Goal: Find specific page/section: Find specific page/section

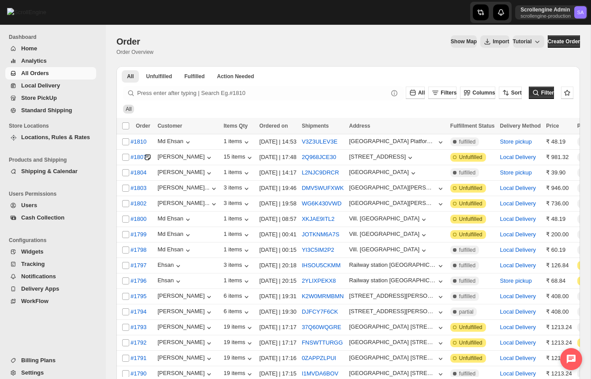
click at [569, 360] on icon at bounding box center [571, 358] width 9 height 9
click at [574, 355] on span "Open chat" at bounding box center [567, 357] width 15 height 12
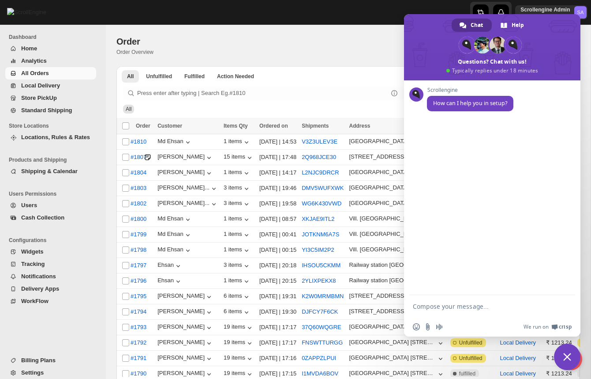
click at [573, 358] on span "Close chat" at bounding box center [567, 356] width 26 height 26
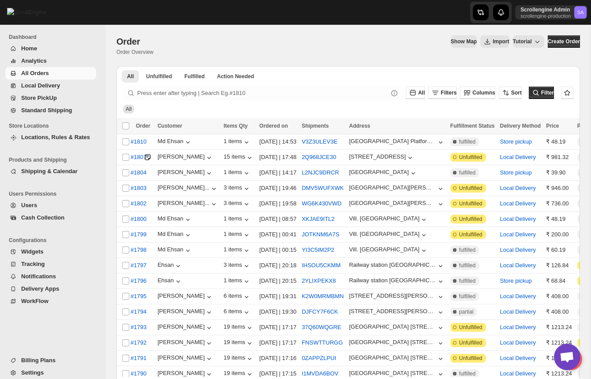
click at [579, 363] on div at bounding box center [571, 359] width 22 height 22
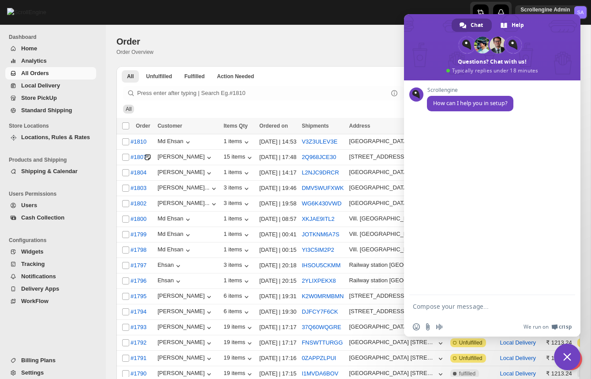
click at [579, 363] on div at bounding box center [571, 359] width 22 height 22
click at [574, 360] on span "Close chat" at bounding box center [567, 356] width 26 height 26
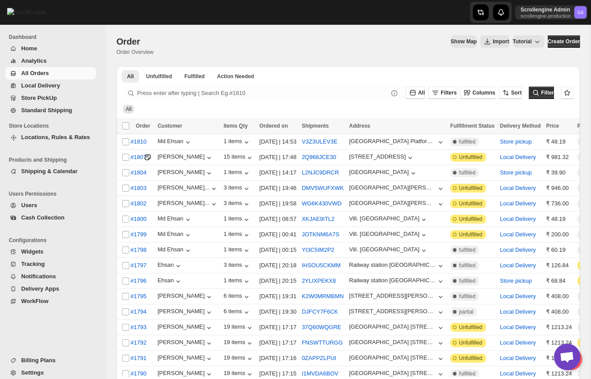
click at [581, 361] on div at bounding box center [571, 359] width 22 height 22
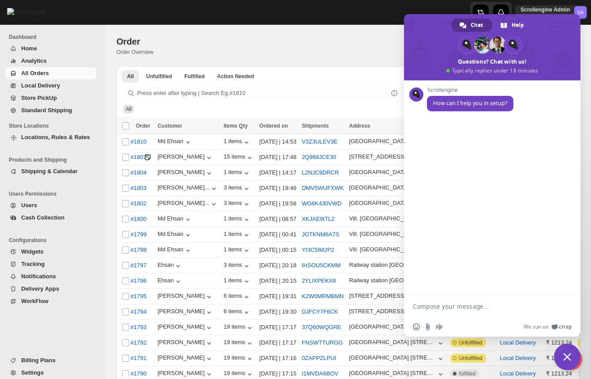
click at [568, 359] on span "Close chat" at bounding box center [568, 357] width 8 height 8
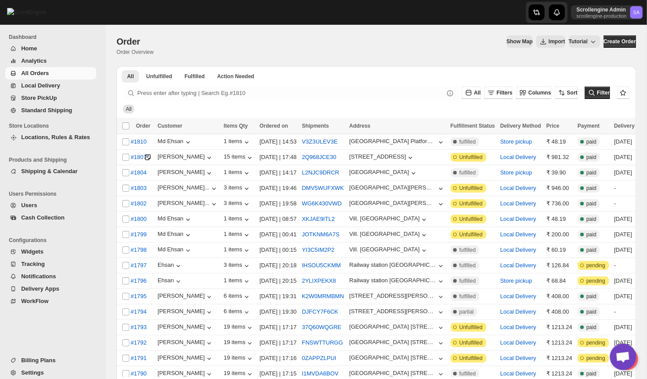
click at [635, 364] on div at bounding box center [627, 359] width 22 height 22
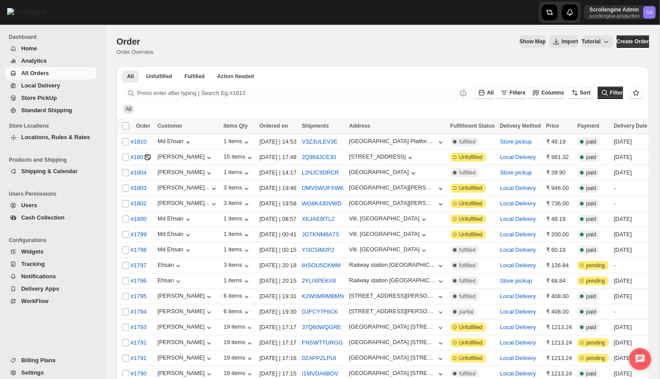
click at [637, 358] on icon at bounding box center [640, 358] width 9 height 9
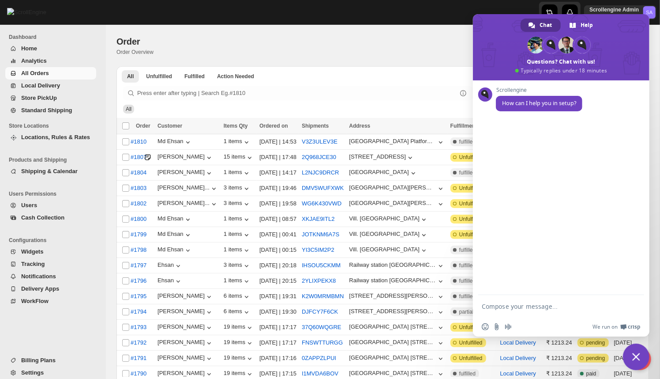
click at [638, 359] on span "Close chat" at bounding box center [636, 357] width 8 height 8
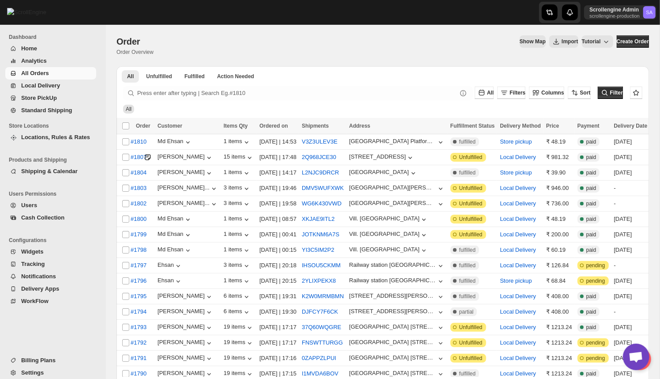
click at [647, 362] on span "Open chat" at bounding box center [636, 356] width 26 height 26
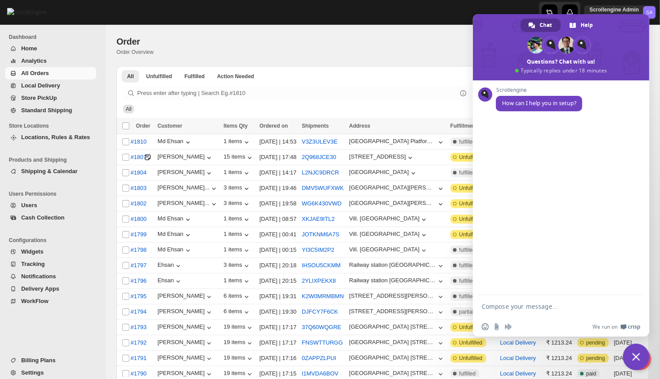
click at [647, 362] on span "Close chat" at bounding box center [636, 356] width 26 height 26
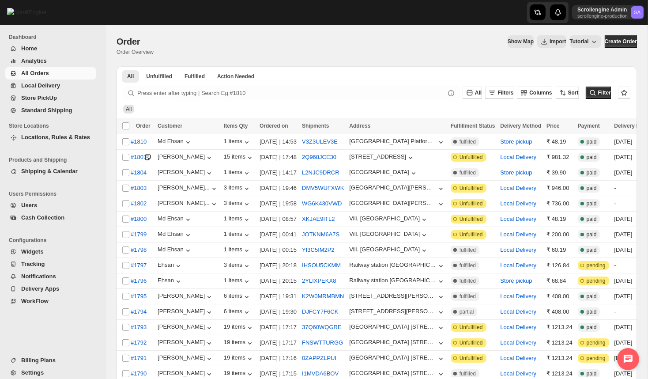
click at [487, 355] on icon at bounding box center [628, 358] width 9 height 9
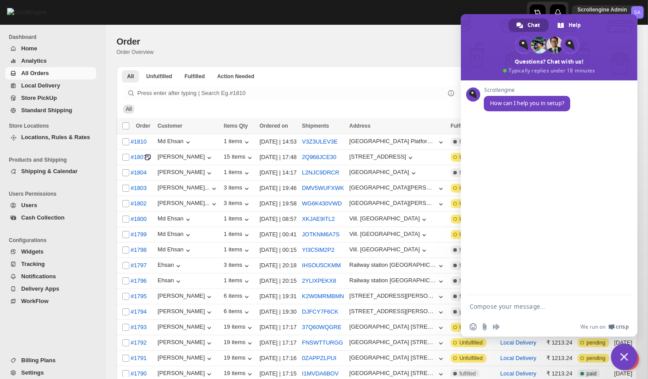
click at [487, 355] on span "Close chat" at bounding box center [624, 356] width 26 height 26
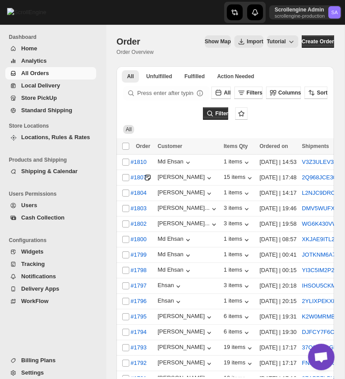
click at [324, 357] on span "Open chat" at bounding box center [321, 357] width 15 height 12
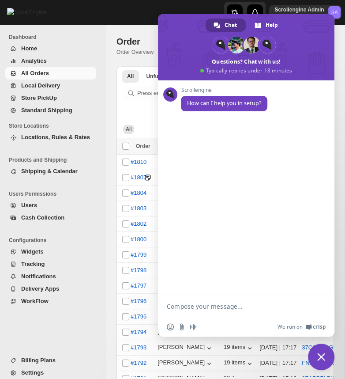
click at [324, 357] on span "Close chat" at bounding box center [321, 357] width 8 height 8
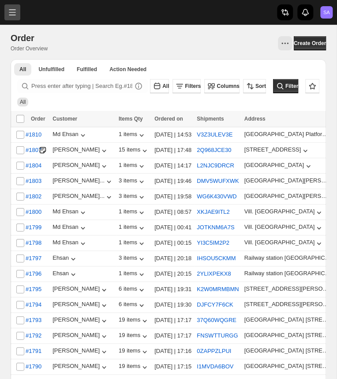
click at [12, 11] on button "Toggle menu" at bounding box center [12, 12] width 16 height 16
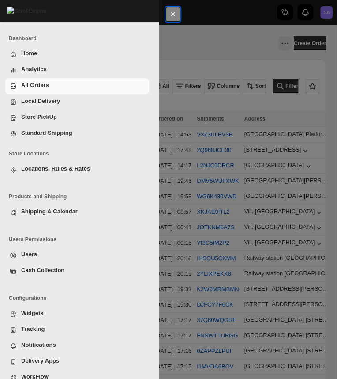
click at [177, 15] on icon "Close navigation" at bounding box center [173, 14] width 9 height 9
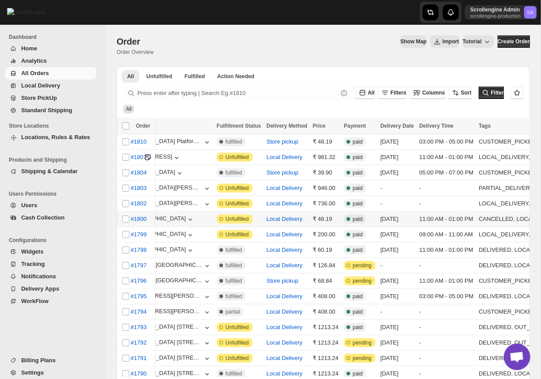
scroll to position [0, 305]
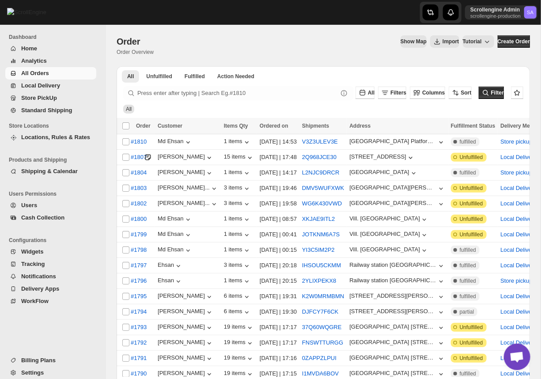
click at [35, 174] on span "Shipping & Calendar" at bounding box center [49, 171] width 56 height 7
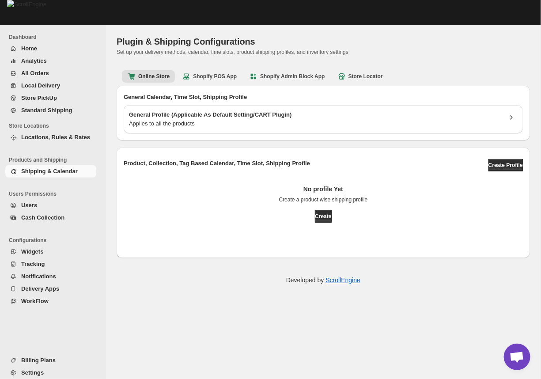
click at [31, 255] on span "Widgets" at bounding box center [32, 251] width 22 height 7
